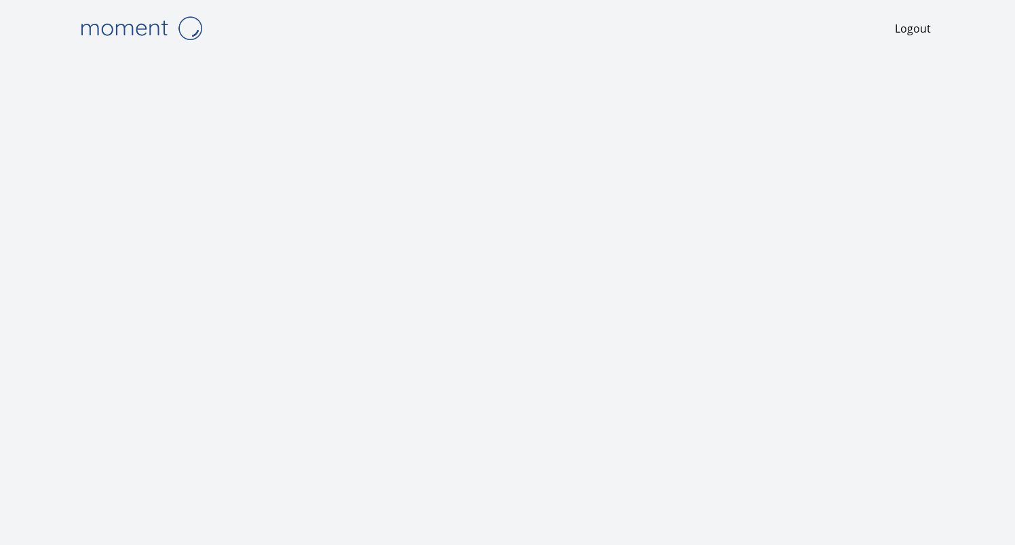
scroll to position [1, 0]
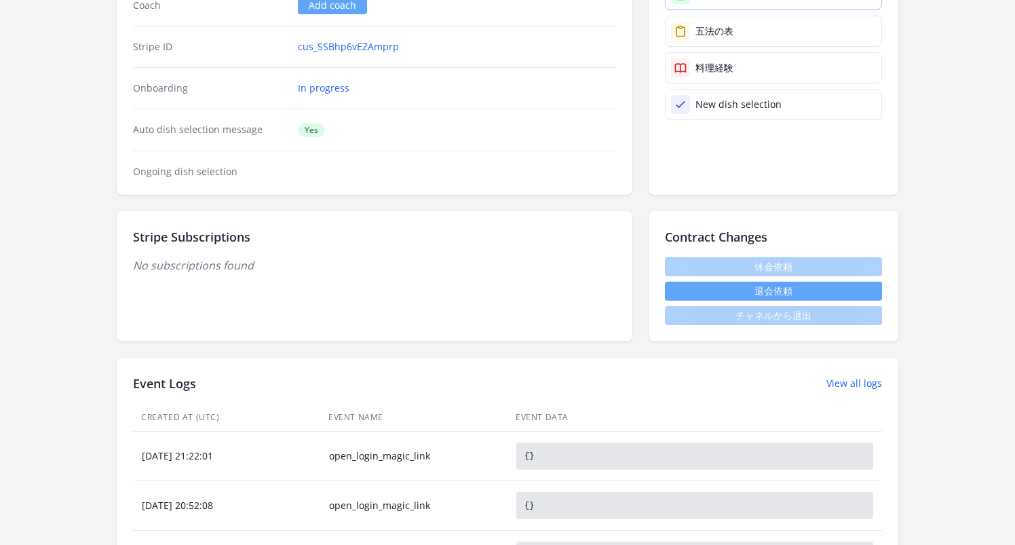
scroll to position [38, 0]
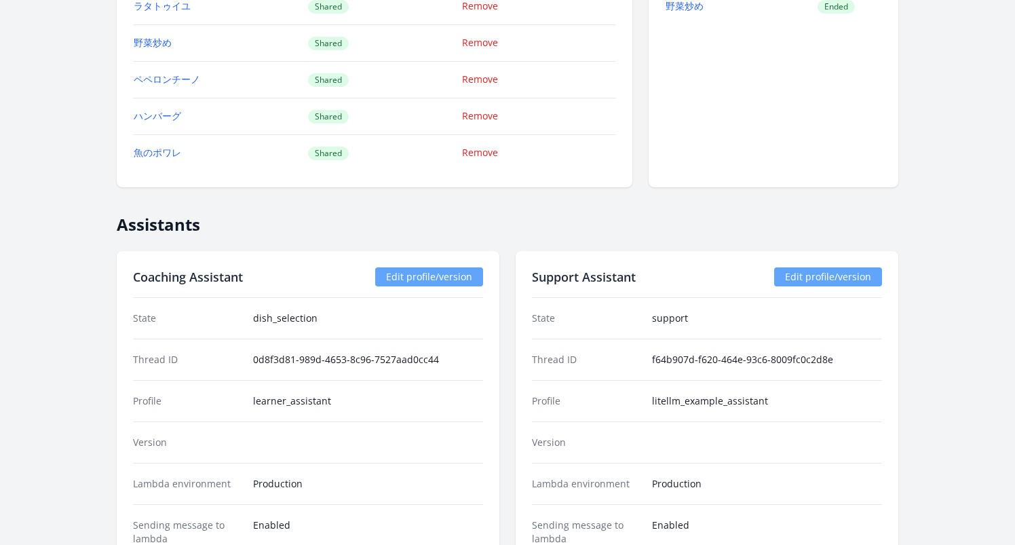
scroll to position [2310, 0]
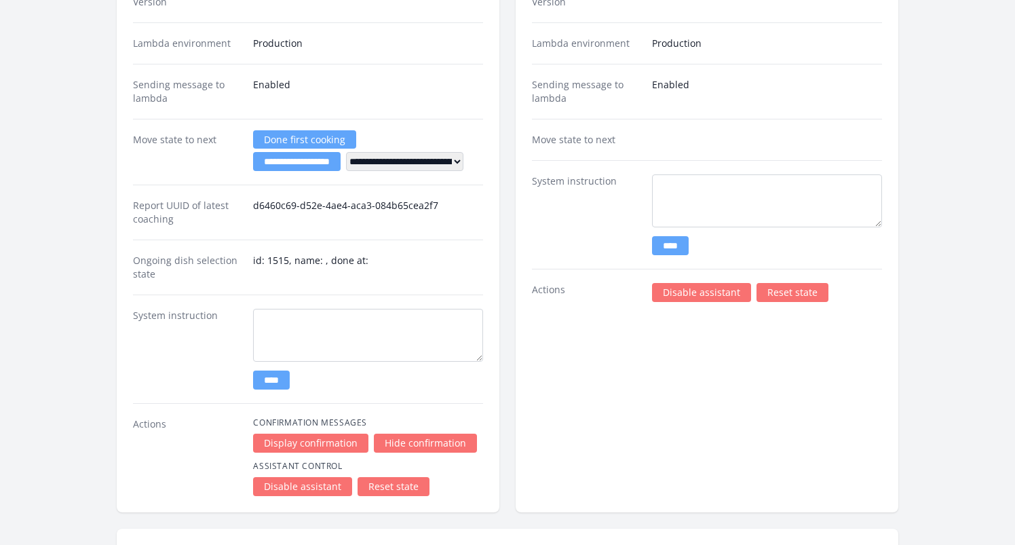
click at [704, 291] on link "Disable assistant" at bounding box center [701, 292] width 99 height 19
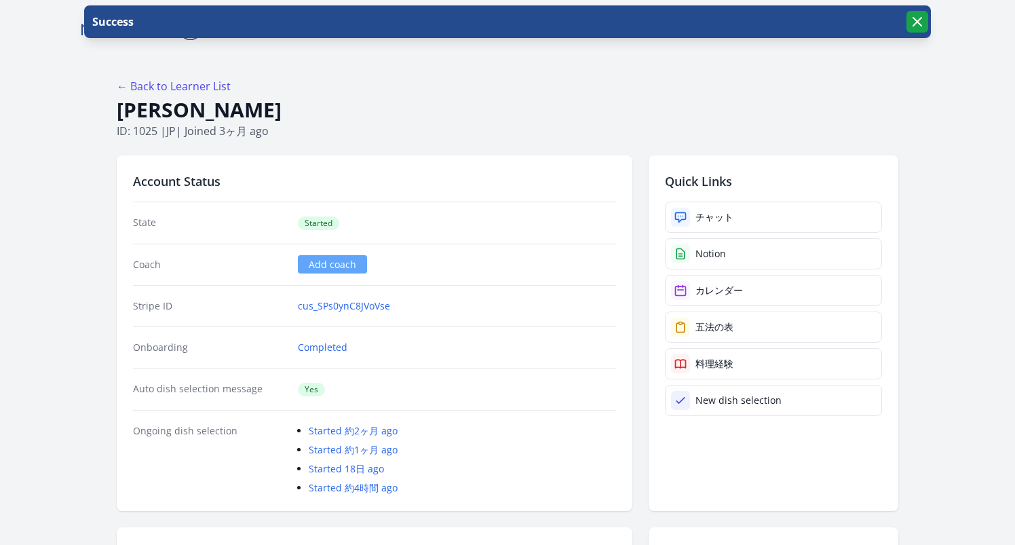
click at [917, 21] on icon "button" at bounding box center [917, 22] width 8 height 8
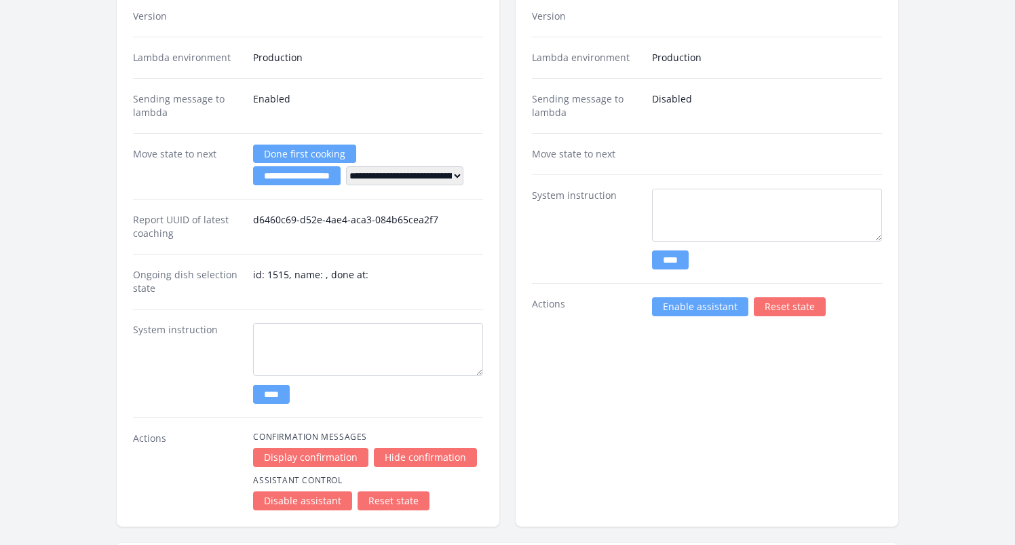
scroll to position [2463, 0]
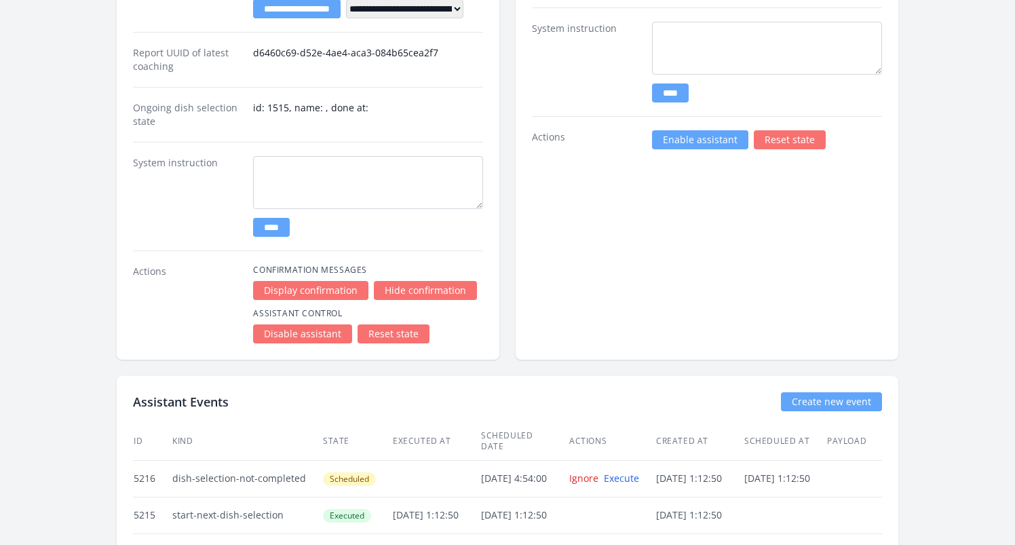
click at [706, 143] on link "Enable assistant" at bounding box center [700, 139] width 96 height 19
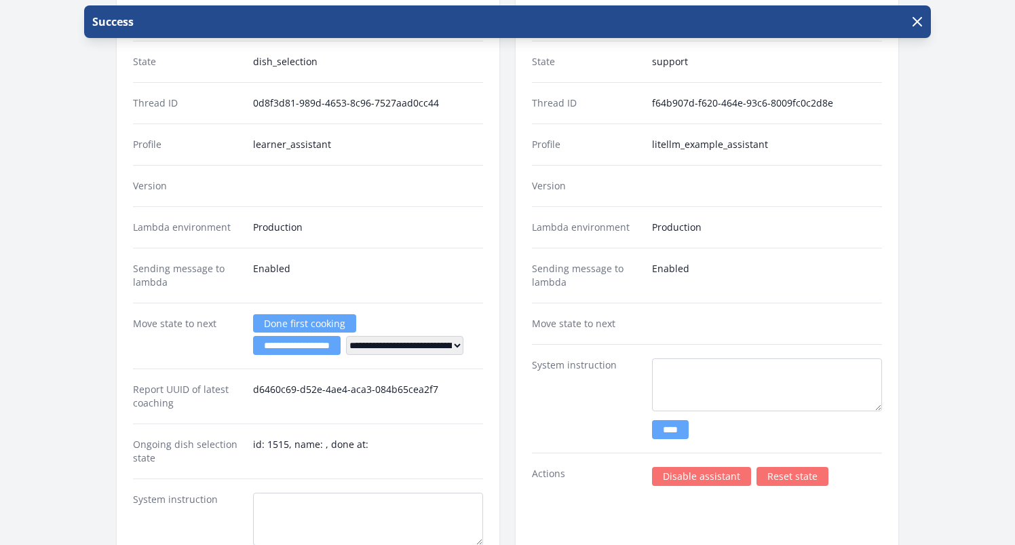
scroll to position [2265, 0]
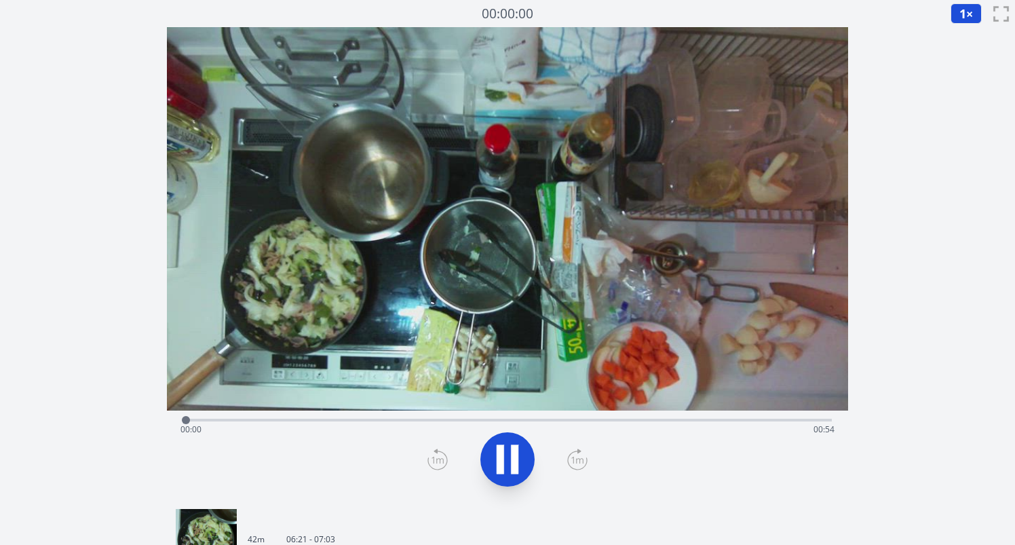
click at [721, 423] on div "Time elapsed: 00:00 Time remaining: 00:54" at bounding box center [507, 430] width 654 height 22
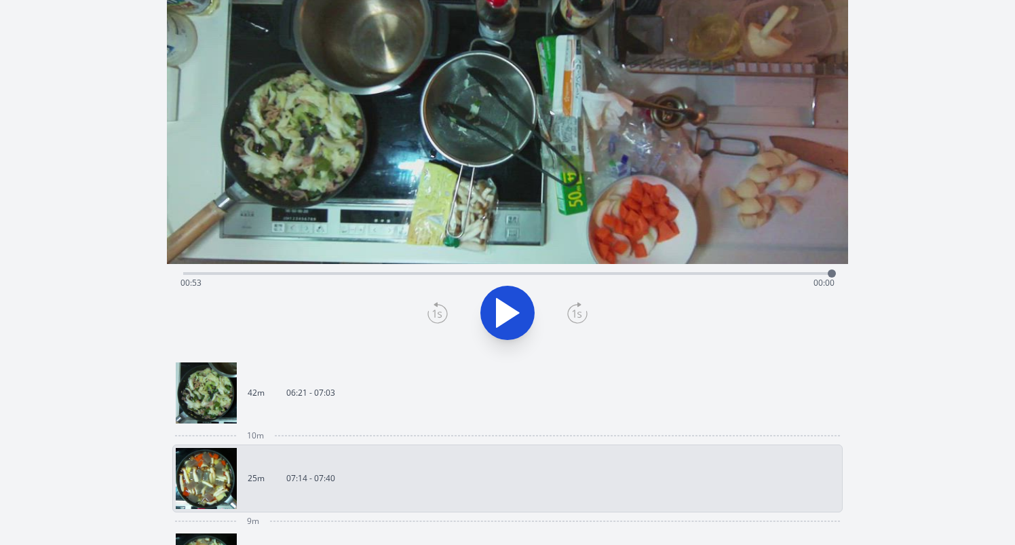
scroll to position [420, 0]
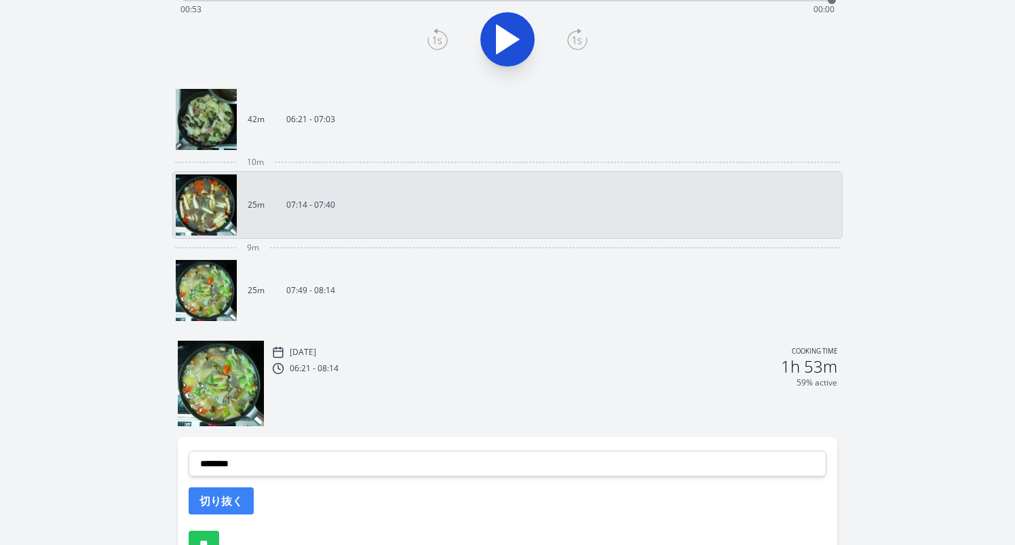
click at [328, 138] on link "42m 06:21 - 07:03" at bounding box center [502, 119] width 653 height 61
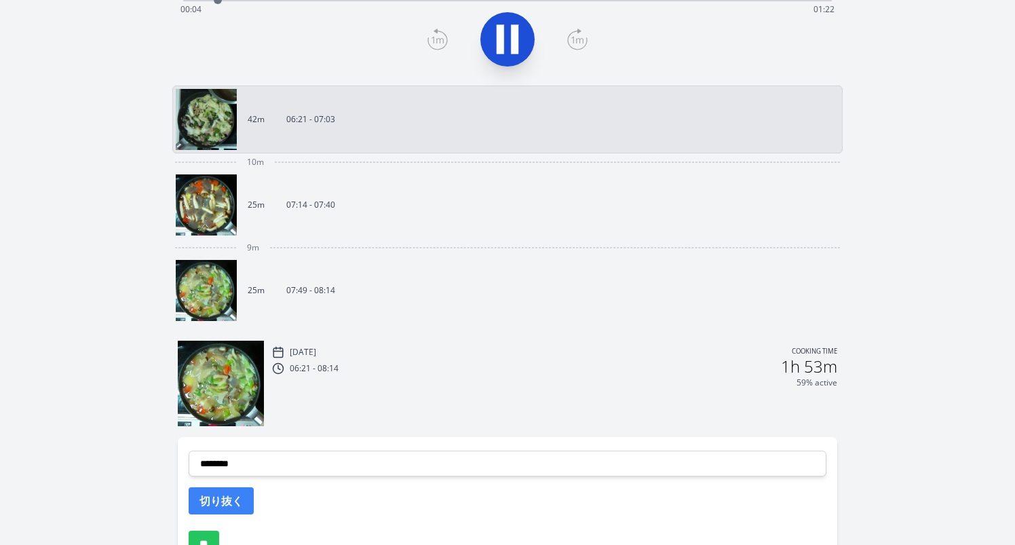
click at [382, 378] on div "59% active" at bounding box center [554, 382] width 565 height 11
click at [232, 379] on img at bounding box center [221, 384] width 86 height 86
click at [348, 243] on div "9m" at bounding box center [507, 248] width 670 height 18
click at [205, 278] on img at bounding box center [206, 290] width 61 height 61
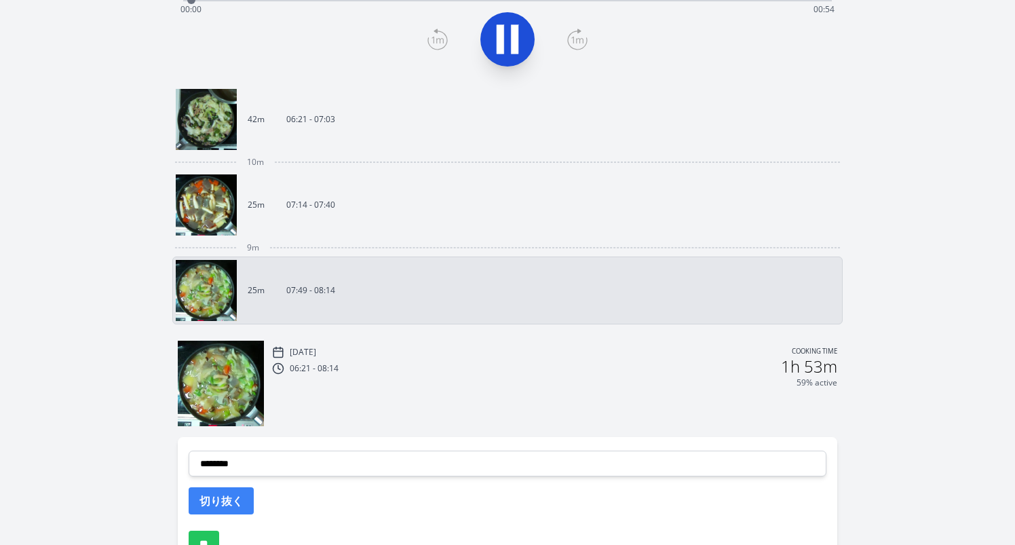
click at [493, 41] on icon at bounding box center [508, 39] width 38 height 38
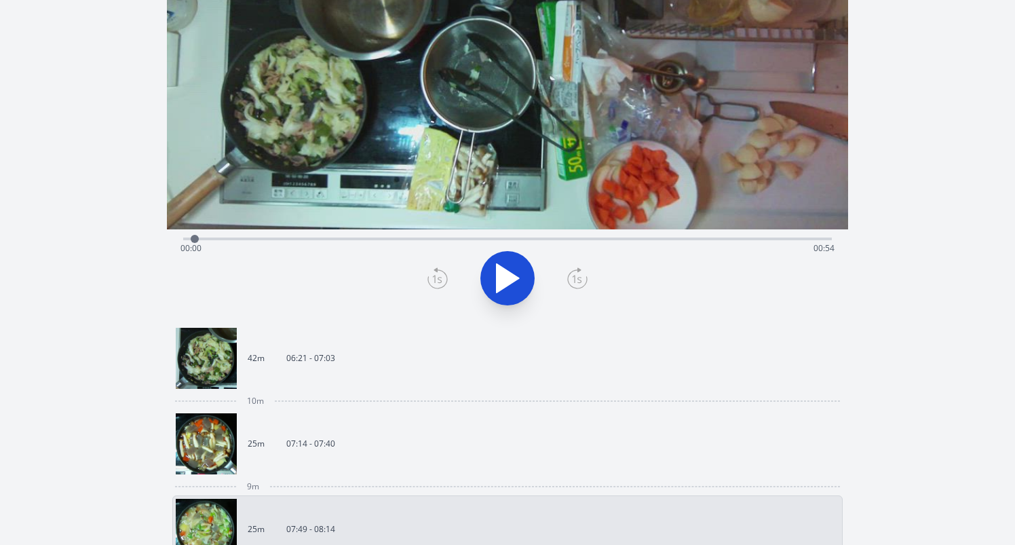
scroll to position [27, 0]
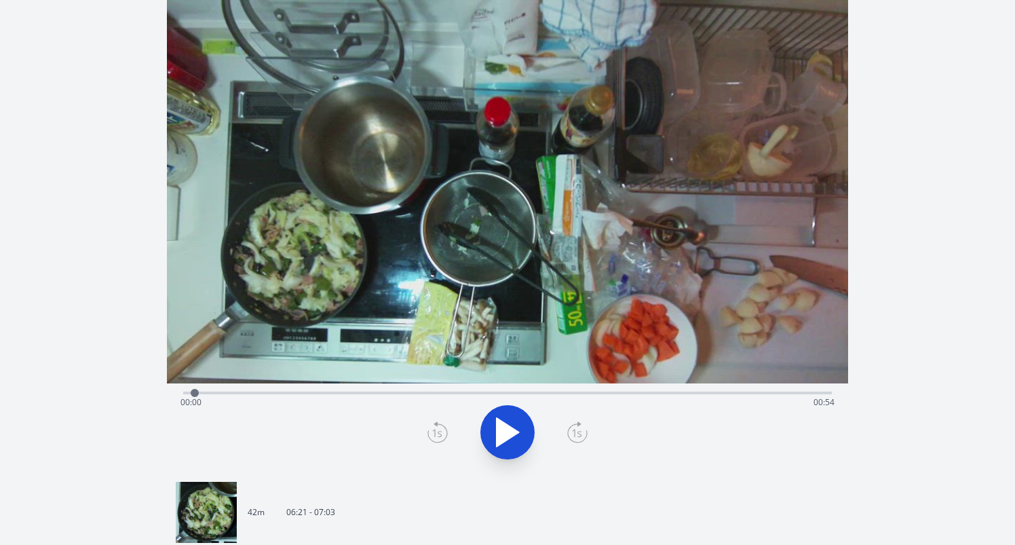
click at [768, 396] on div "Time elapsed: 00:00 Time remaining: 00:54" at bounding box center [507, 402] width 654 height 22
click at [514, 431] on icon at bounding box center [508, 432] width 22 height 28
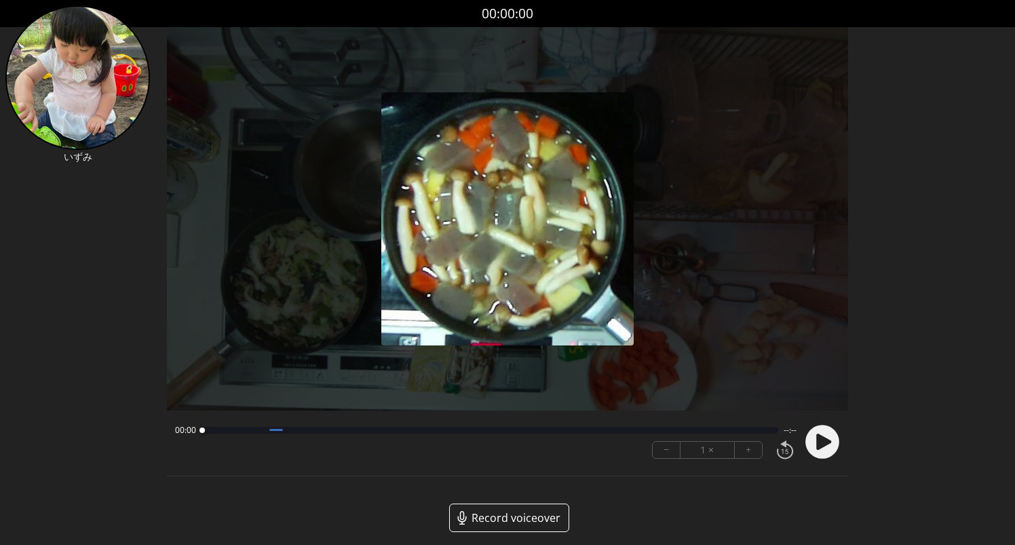
click at [539, 280] on img at bounding box center [507, 218] width 253 height 253
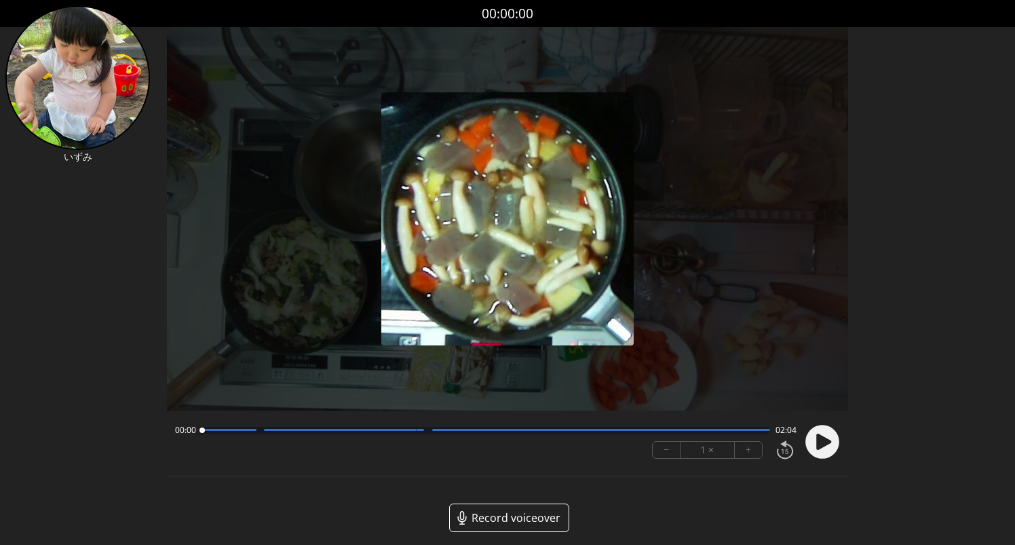
click at [813, 444] on circle at bounding box center [822, 442] width 34 height 34
click at [750, 455] on button "+" at bounding box center [748, 450] width 27 height 16
click at [750, 453] on button "+" at bounding box center [748, 450] width 27 height 16
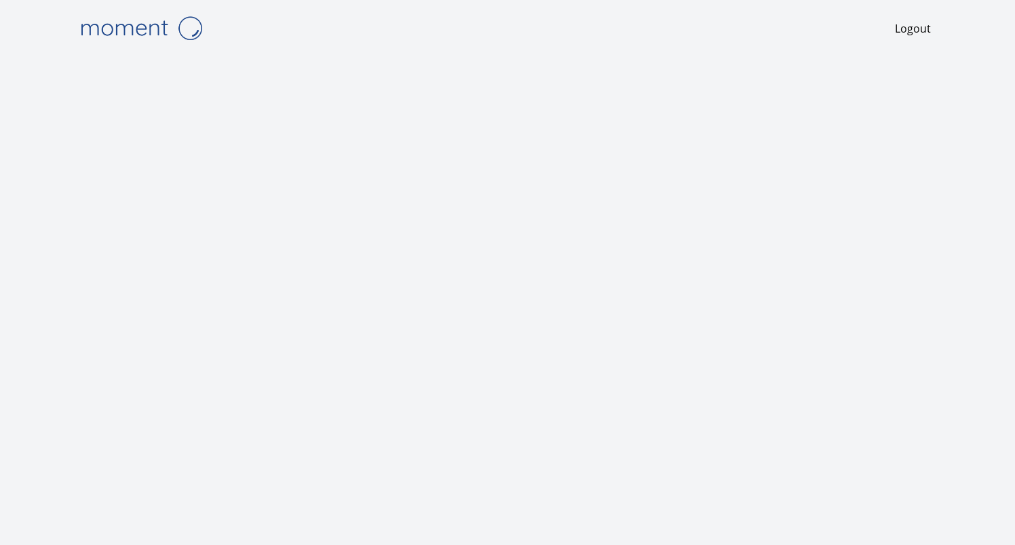
scroll to position [1, 0]
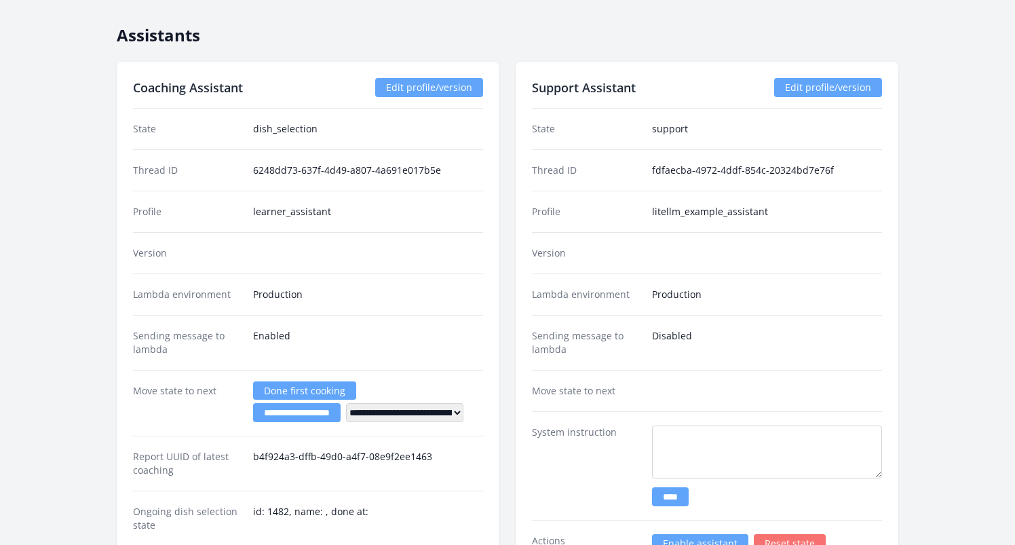
scroll to position [2583, 0]
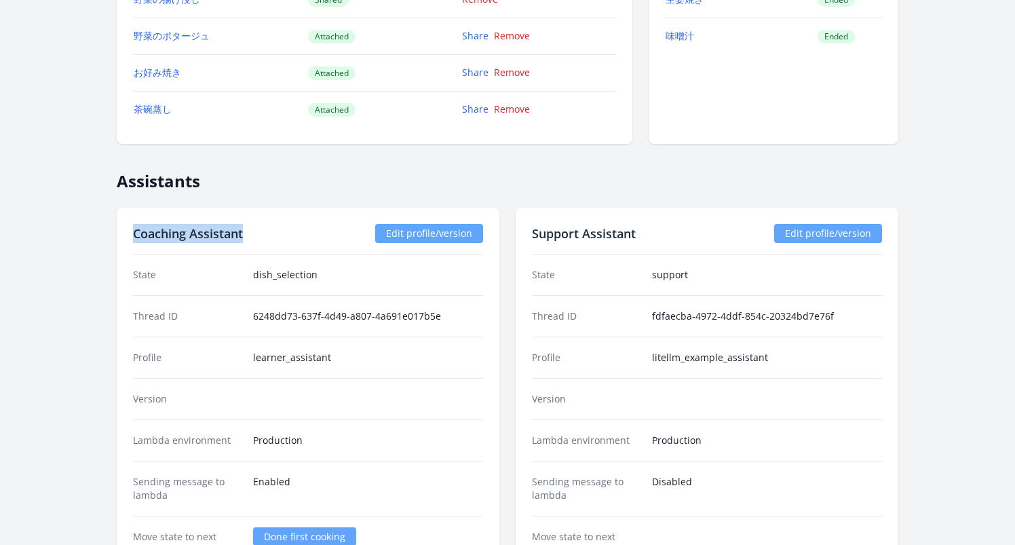
drag, startPoint x: 248, startPoint y: 233, endPoint x: 129, endPoint y: 234, distance: 118.7
copy h2 "Coaching Assistant"
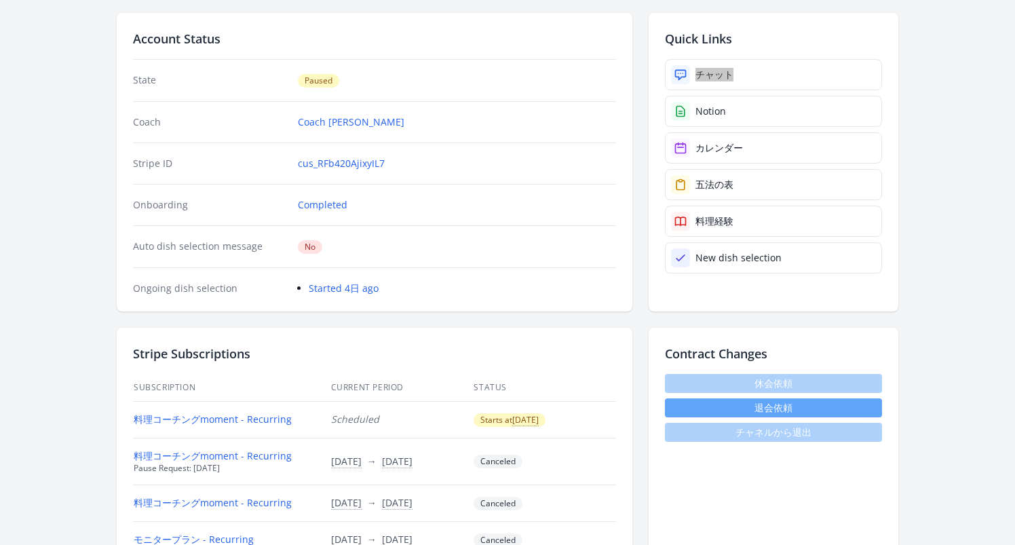
scroll to position [144, 0]
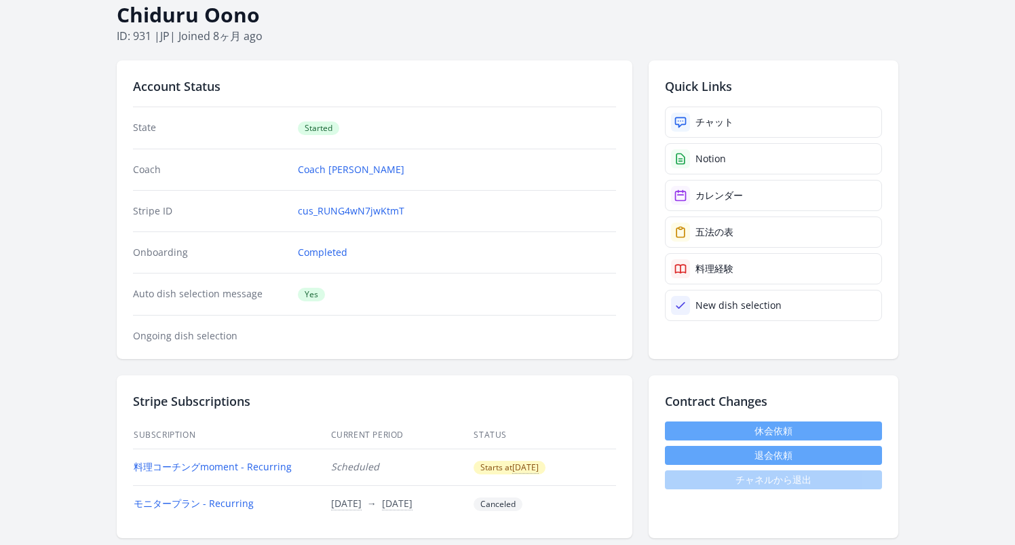
scroll to position [253, 0]
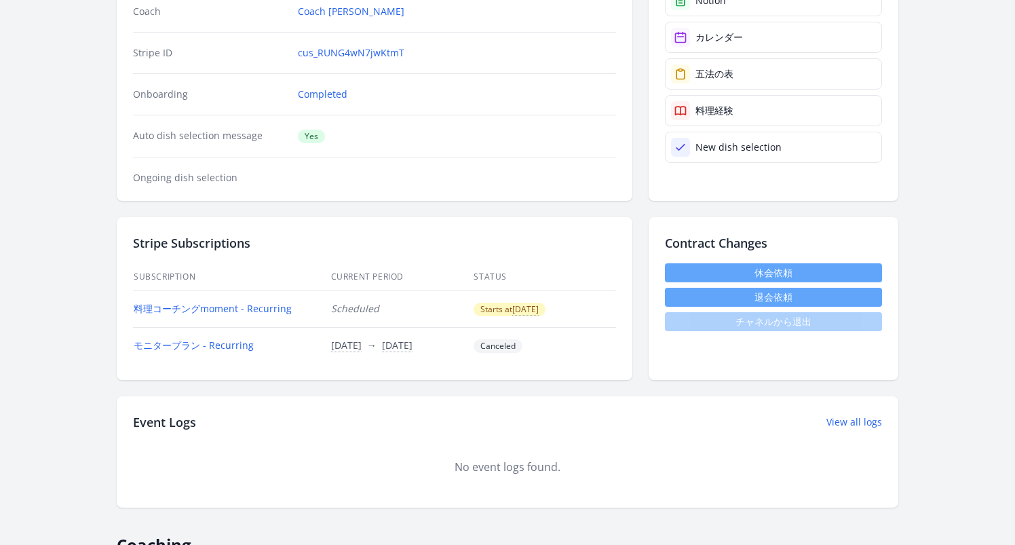
click at [706, 276] on link "休会依頼" at bounding box center [773, 272] width 217 height 19
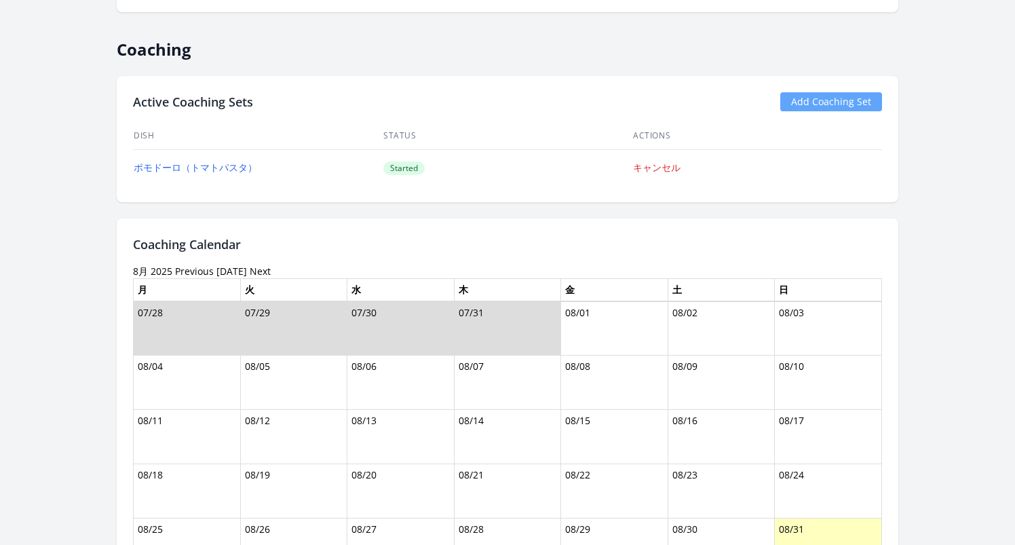
scroll to position [463, 0]
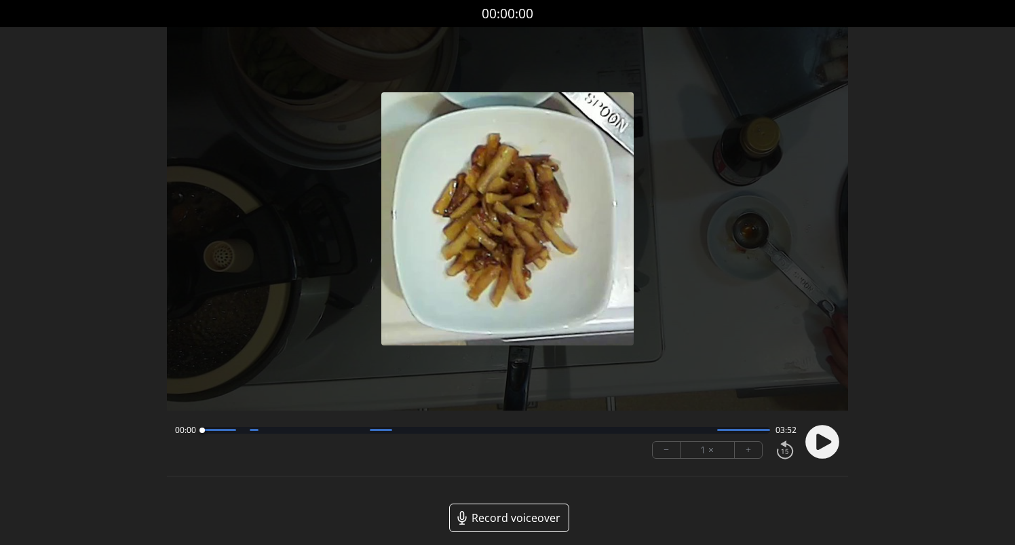
click at [824, 446] on circle at bounding box center [822, 442] width 34 height 34
click at [757, 453] on button "+" at bounding box center [748, 450] width 27 height 16
click at [673, 451] on button "−" at bounding box center [667, 450] width 28 height 16
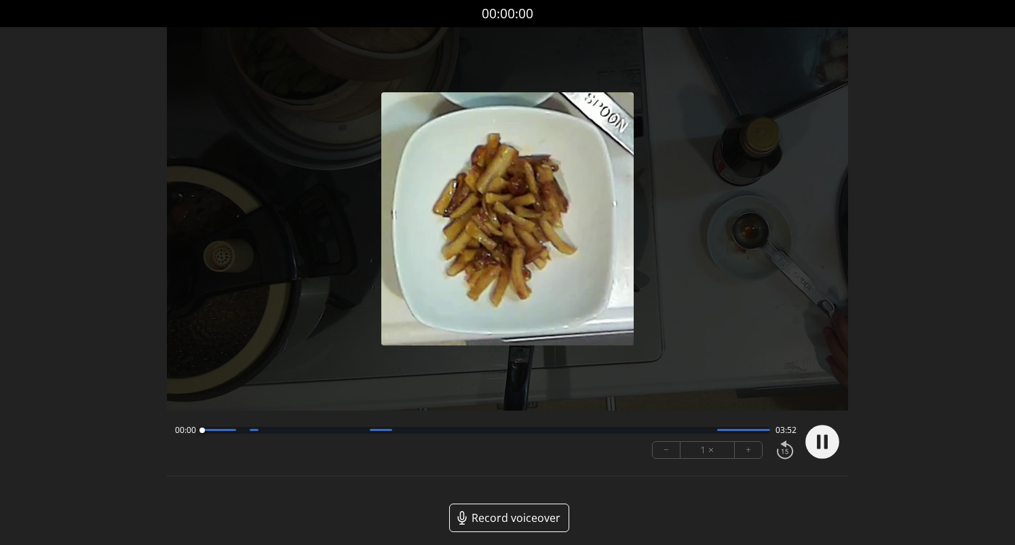
drag, startPoint x: 243, startPoint y: 432, endPoint x: 199, endPoint y: 432, distance: 43.4
click at [199, 432] on div at bounding box center [202, 430] width 18 height 18
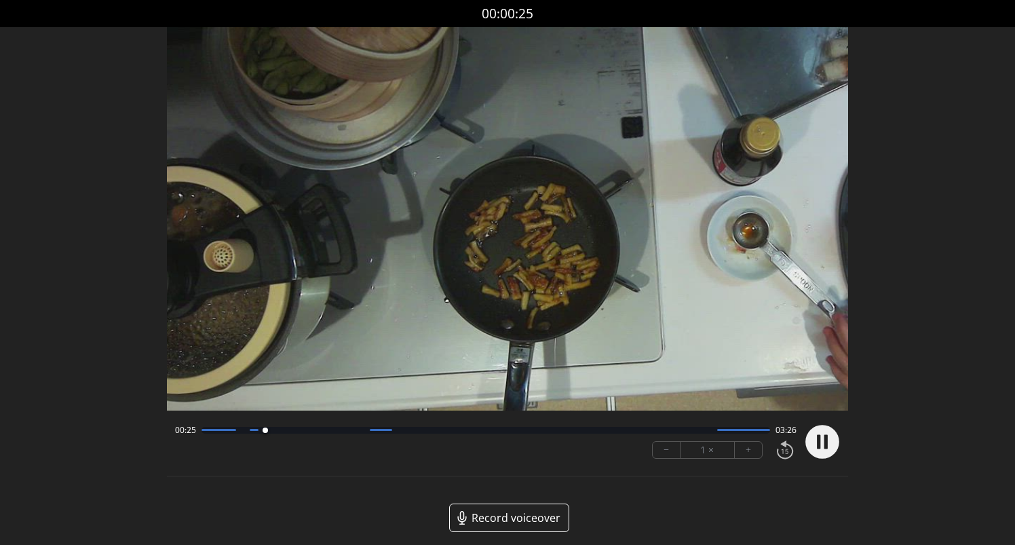
click at [749, 452] on button "+" at bounding box center [748, 450] width 27 height 16
click at [748, 447] on button "+" at bounding box center [748, 450] width 27 height 16
click at [748, 432] on div at bounding box center [486, 430] width 569 height 7
click at [816, 440] on circle at bounding box center [822, 442] width 34 height 34
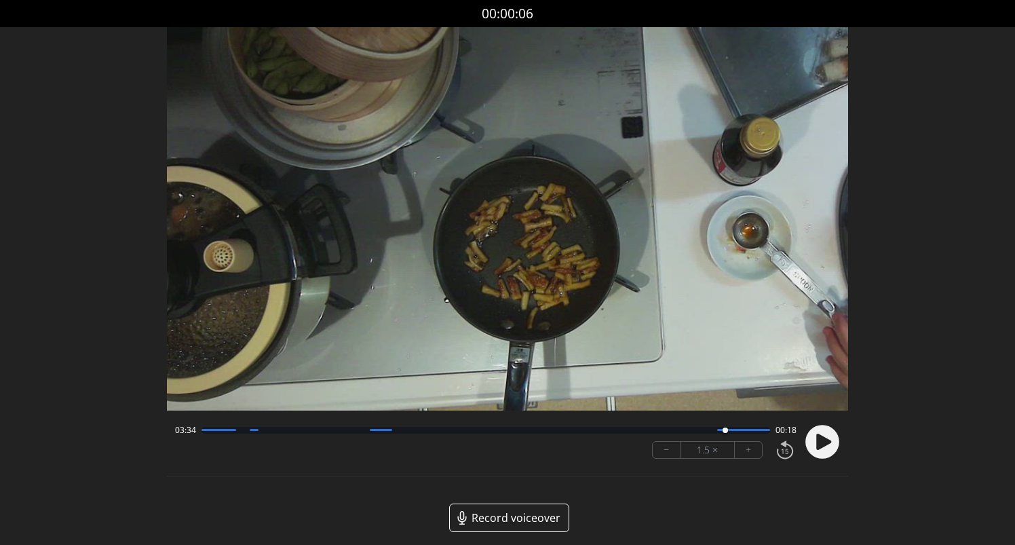
drag, startPoint x: 772, startPoint y: 433, endPoint x: 725, endPoint y: 434, distance: 46.8
click at [725, 434] on div at bounding box center [725, 430] width 18 height 18
click at [813, 436] on circle at bounding box center [822, 442] width 34 height 34
drag, startPoint x: 774, startPoint y: 432, endPoint x: 659, endPoint y: 433, distance: 114.7
click at [659, 433] on div at bounding box center [659, 430] width 18 height 18
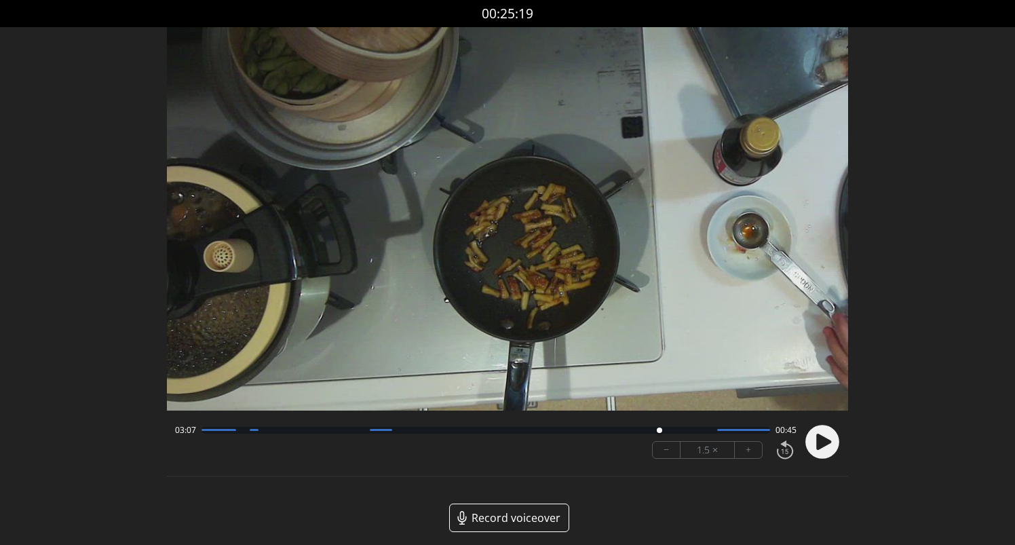
click at [816, 442] on circle at bounding box center [822, 442] width 34 height 34
drag, startPoint x: 771, startPoint y: 433, endPoint x: 479, endPoint y: 425, distance: 291.8
click at [479, 425] on div at bounding box center [479, 430] width 18 height 18
drag, startPoint x: 483, startPoint y: 430, endPoint x: 322, endPoint y: 427, distance: 161.5
click at [322, 427] on div at bounding box center [324, 430] width 18 height 18
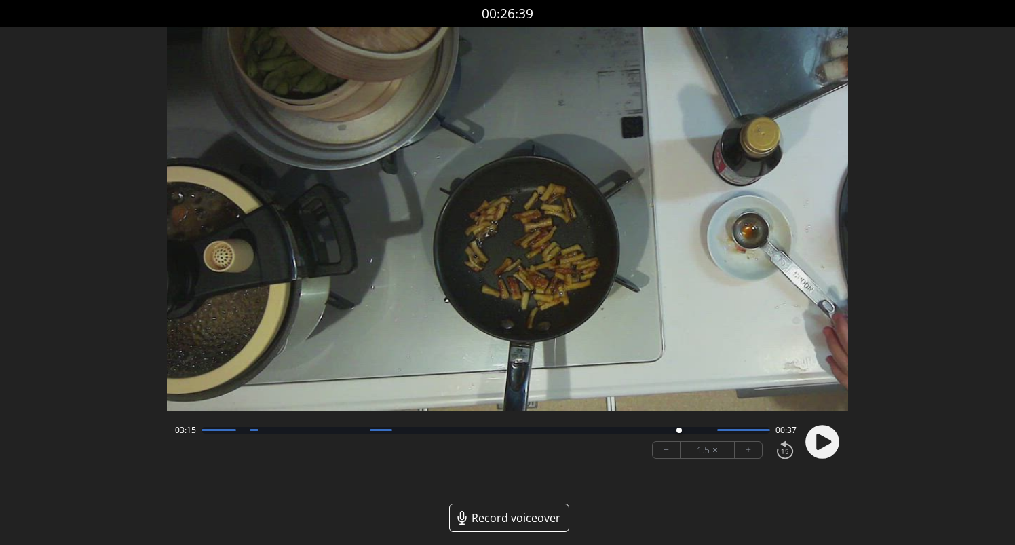
drag, startPoint x: 323, startPoint y: 432, endPoint x: 679, endPoint y: 429, distance: 356.2
click at [679, 429] on div at bounding box center [678, 429] width 5 height 5
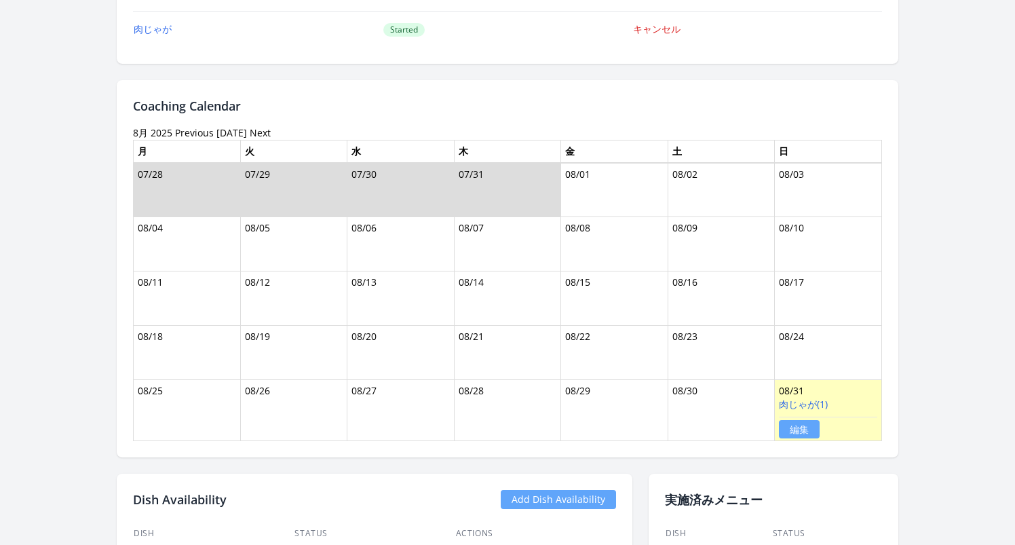
scroll to position [803, 0]
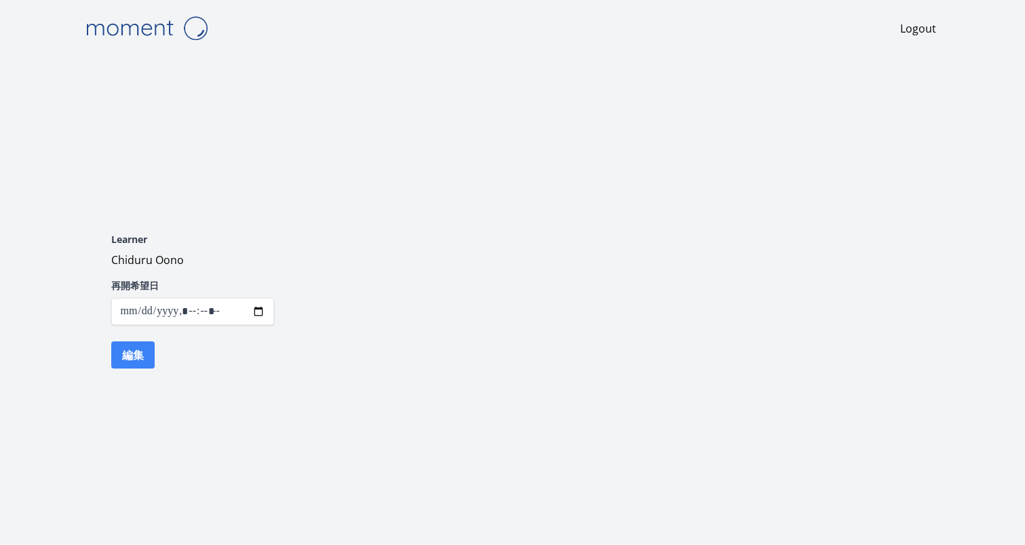
click at [268, 309] on input "datetime-local" at bounding box center [192, 311] width 163 height 27
click at [256, 311] on input "datetime-local" at bounding box center [192, 311] width 163 height 27
type input "**********"
click at [429, 441] on div "Logout Learner Chiduru Oono 再開希望日 編集" at bounding box center [513, 272] width 868 height 545
click at [124, 360] on button "編集" at bounding box center [132, 354] width 43 height 27
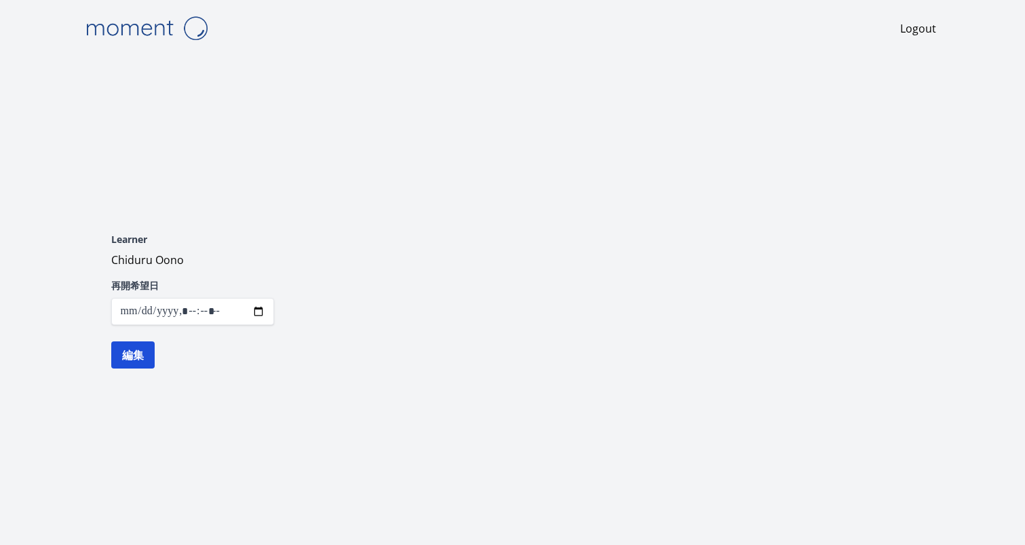
click at [130, 353] on button "編集" at bounding box center [132, 354] width 43 height 27
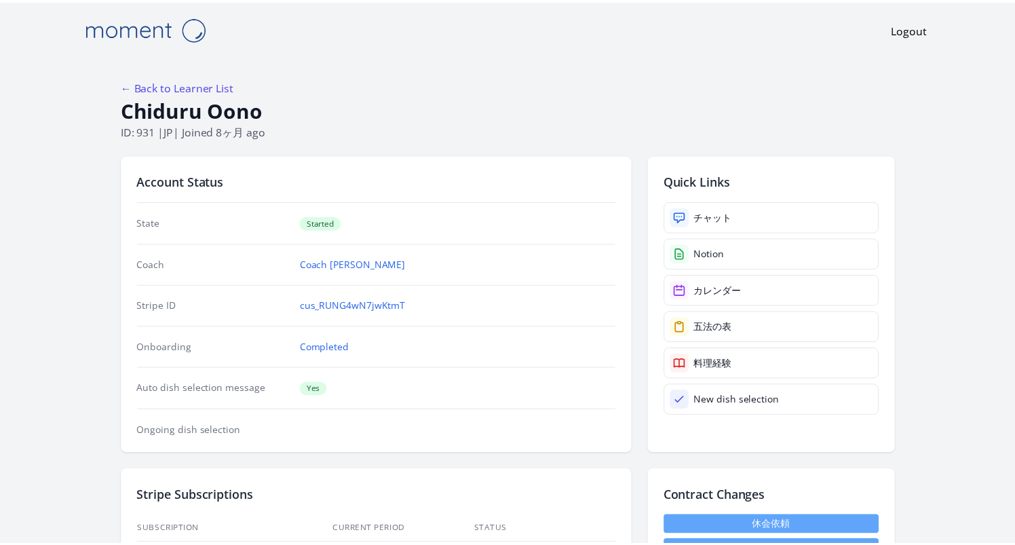
scroll to position [463, 0]
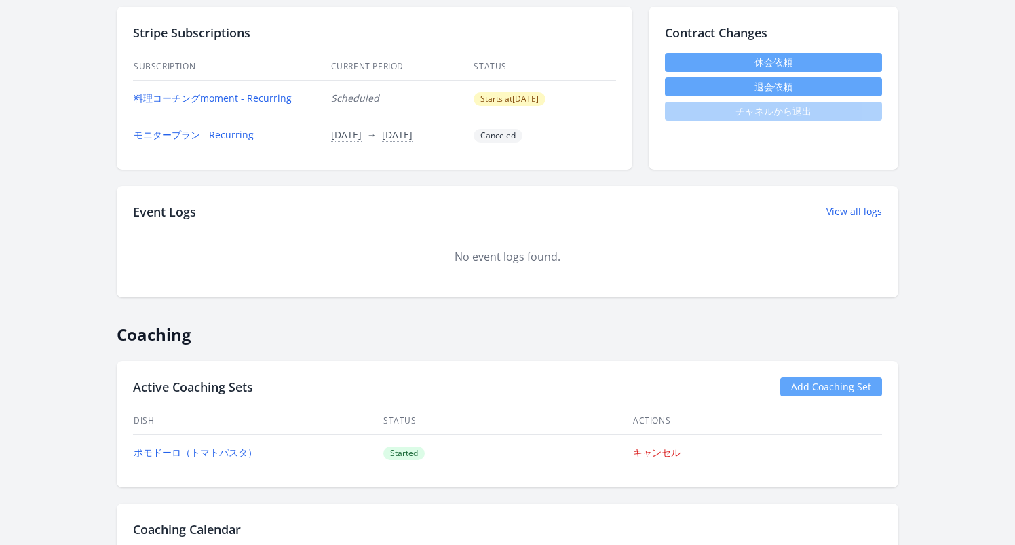
click at [738, 65] on link "休会依頼" at bounding box center [773, 62] width 217 height 19
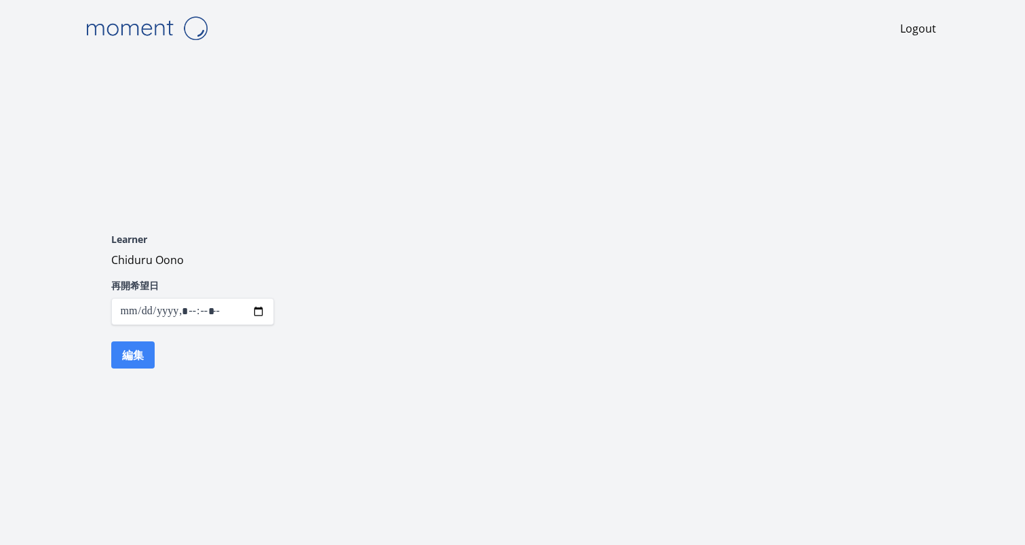
click at [255, 311] on input "datetime-local" at bounding box center [192, 311] width 163 height 27
type input "**********"
click at [419, 391] on div "Learner Chiduru Oono 再開希望日 編集" at bounding box center [513, 300] width 868 height 233
click at [140, 360] on button "編集" at bounding box center [132, 354] width 43 height 27
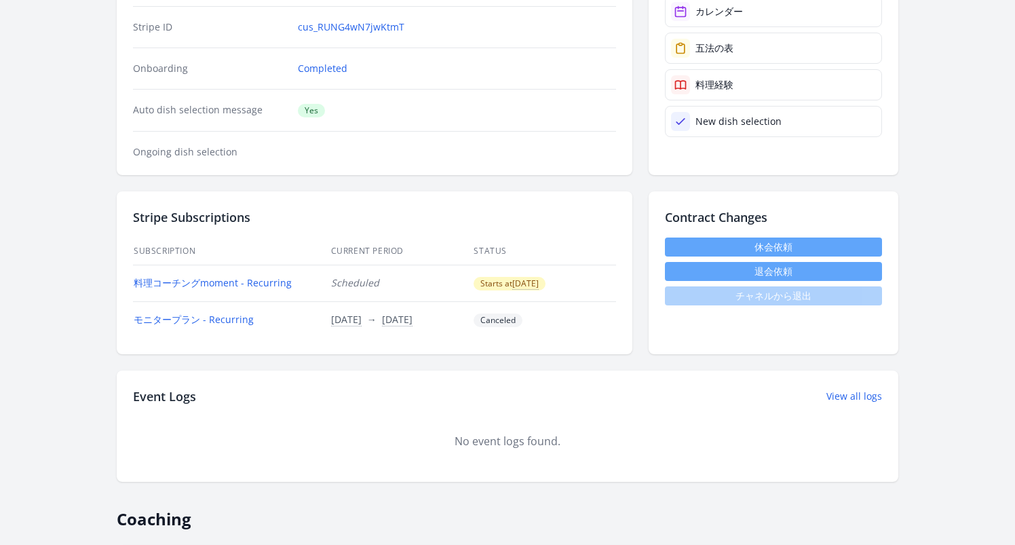
scroll to position [277, 0]
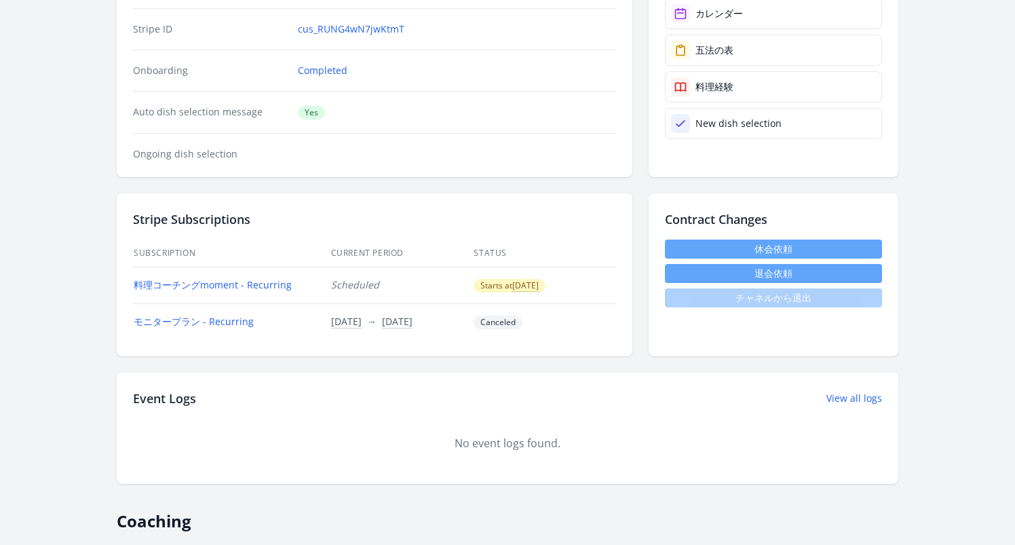
drag, startPoint x: 358, startPoint y: 189, endPoint x: 304, endPoint y: 130, distance: 79.7
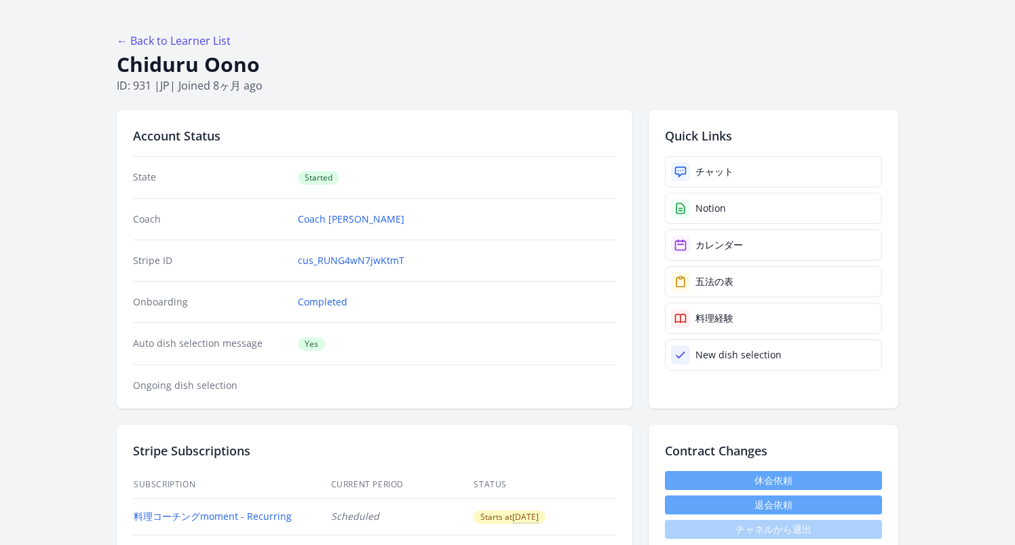
scroll to position [0, 0]
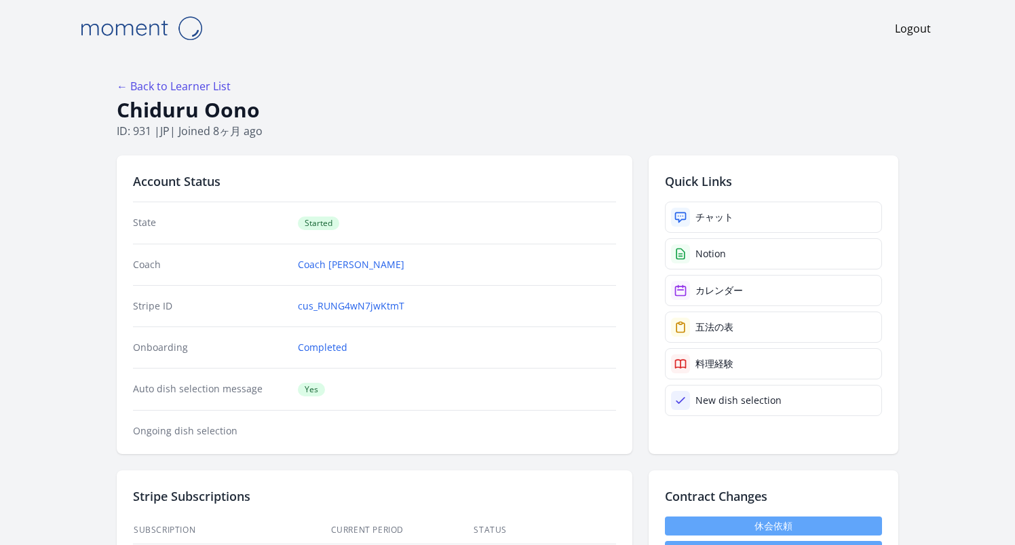
drag, startPoint x: 347, startPoint y: 226, endPoint x: 297, endPoint y: 225, distance: 50.2
click at [298, 225] on dd "Started" at bounding box center [457, 223] width 318 height 14
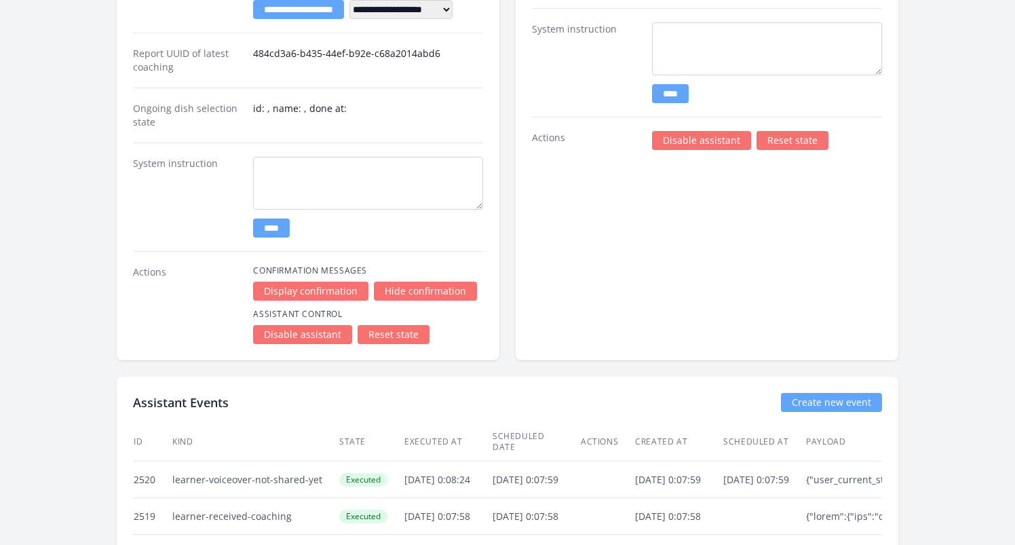
scroll to position [2071, 0]
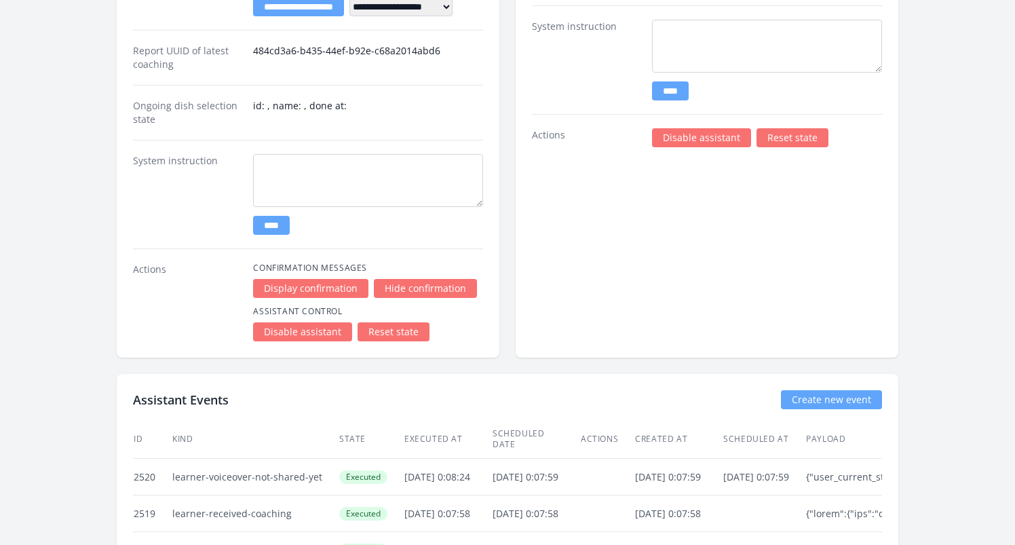
click at [686, 136] on link "Disable assistant" at bounding box center [701, 137] width 99 height 19
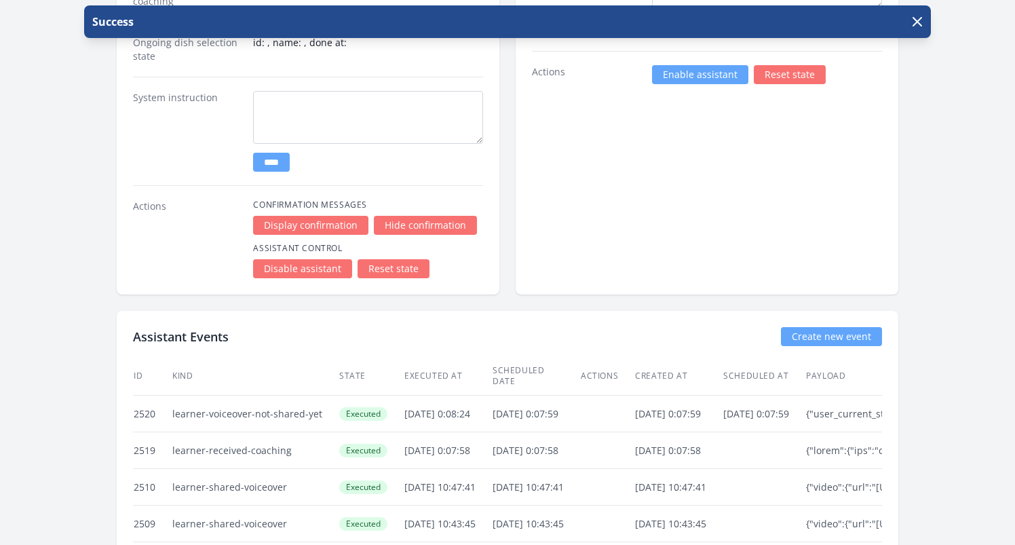
scroll to position [2186, 0]
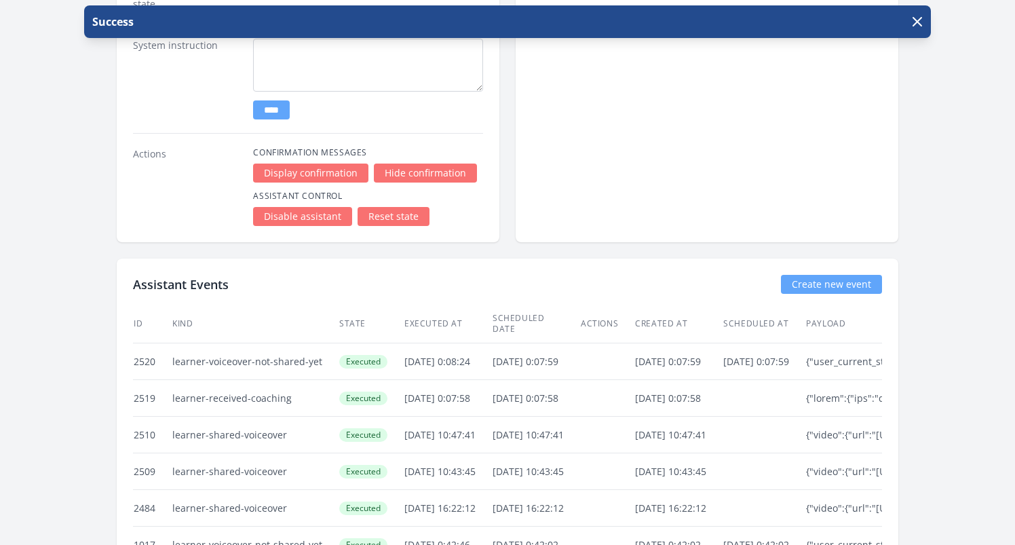
click at [322, 223] on link "Disable assistant" at bounding box center [302, 216] width 99 height 19
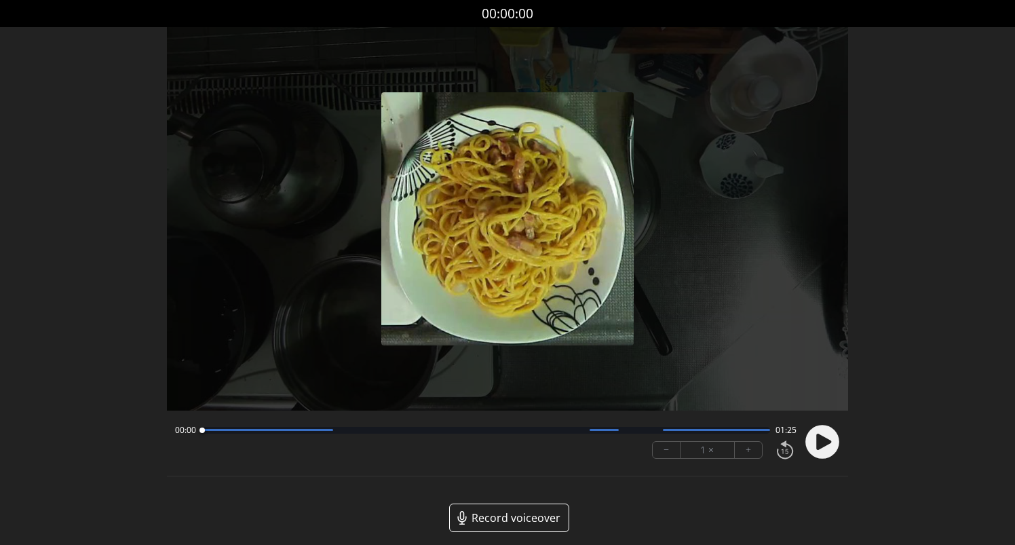
click at [816, 432] on circle at bounding box center [822, 442] width 34 height 34
click at [754, 449] on button "+" at bounding box center [748, 450] width 27 height 16
